Goal: Transaction & Acquisition: Download file/media

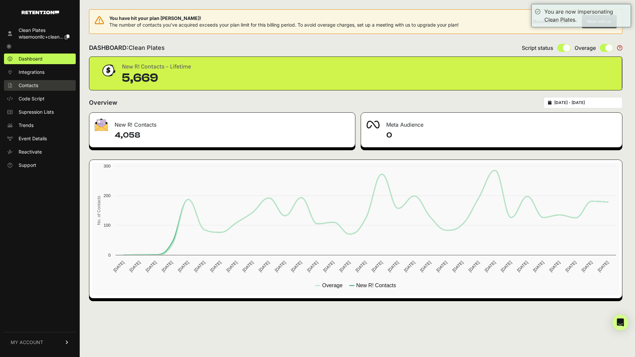
click at [37, 85] on span "Contacts" at bounding box center [29, 85] width 20 height 7
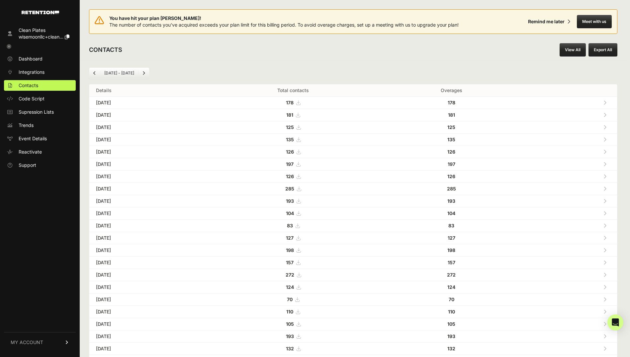
click at [579, 50] on link "View All" at bounding box center [573, 49] width 26 height 13
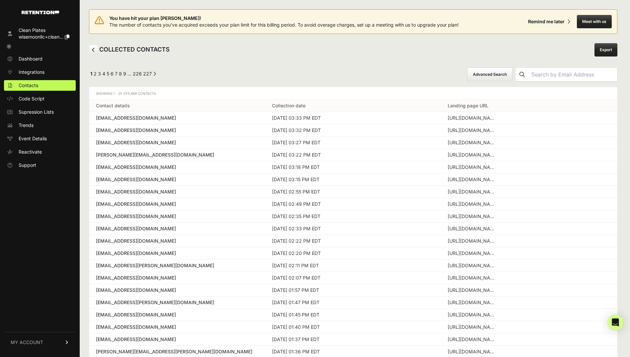
click at [91, 51] on link at bounding box center [93, 50] width 9 height 10
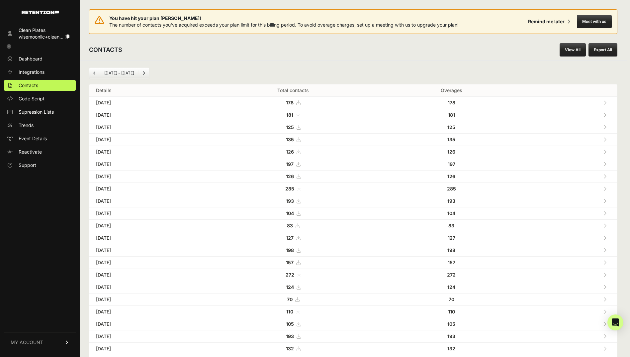
click at [93, 73] on icon "Previous" at bounding box center [94, 73] width 3 height 4
click at [143, 73] on icon "Next" at bounding box center [144, 73] width 3 height 4
click at [93, 74] on icon "Previous" at bounding box center [94, 73] width 3 height 4
click at [596, 49] on button "Export All" at bounding box center [603, 49] width 29 height 13
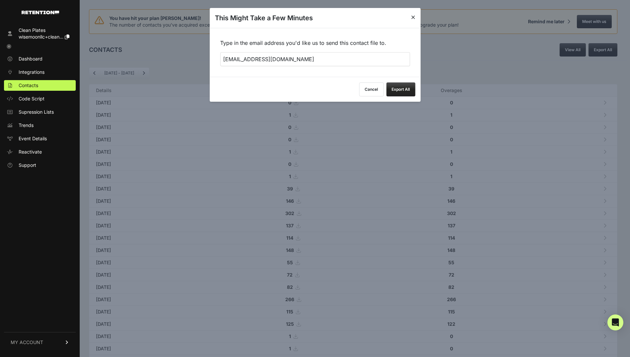
click at [399, 87] on button "Export All" at bounding box center [400, 89] width 29 height 14
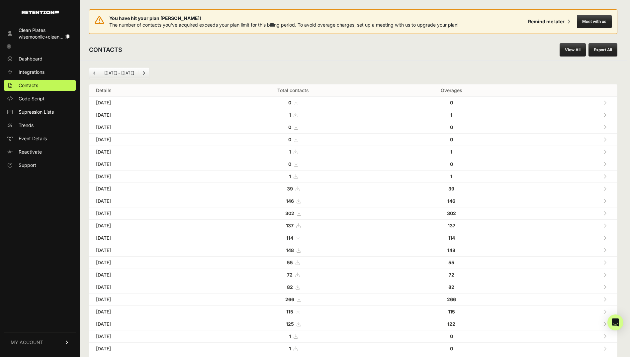
click at [358, 59] on div "CONTACTS View All Export All" at bounding box center [353, 49] width 547 height 21
